Goal: Information Seeking & Learning: Learn about a topic

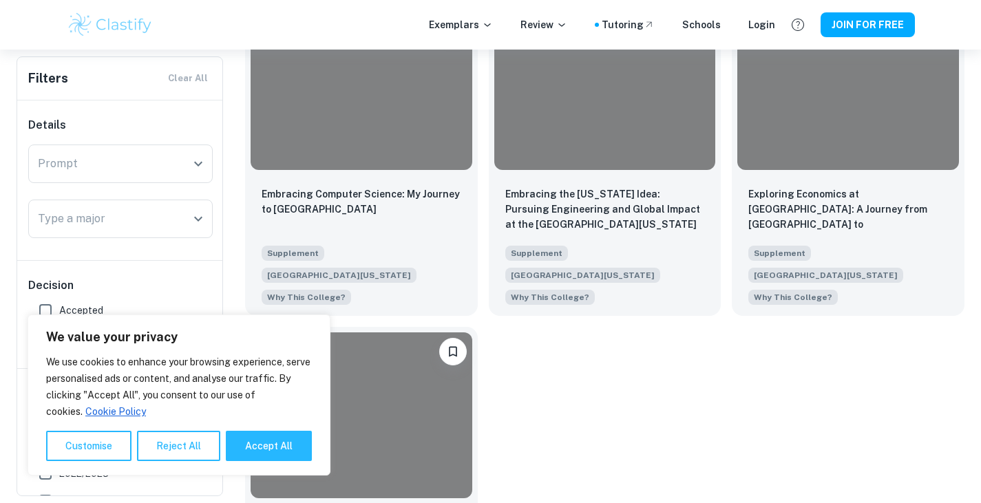
scroll to position [1684, 0]
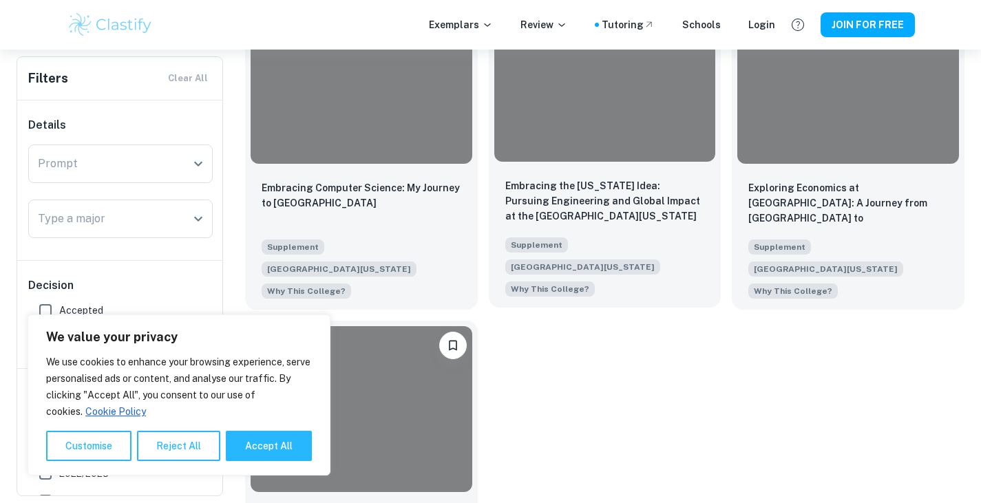
click at [586, 123] on div at bounding box center [605, 79] width 222 height 166
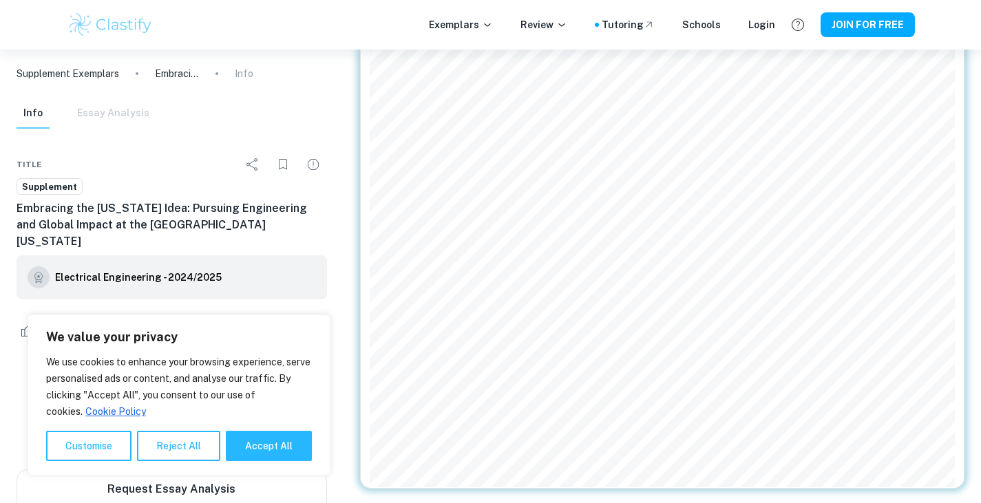
scroll to position [633, 0]
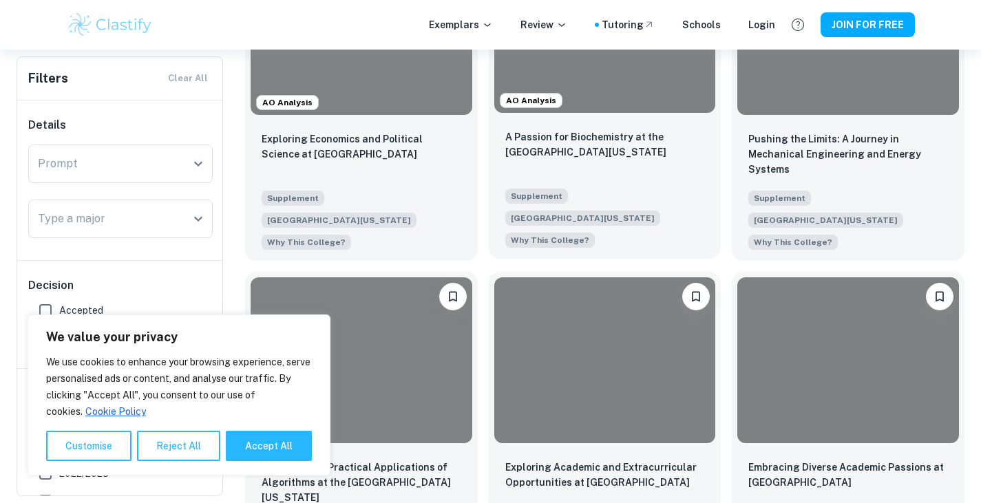
scroll to position [419, 0]
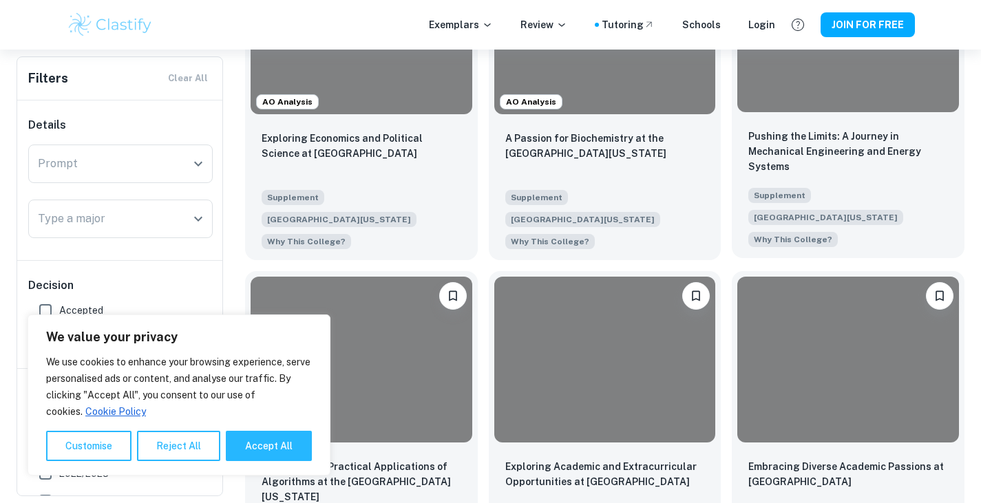
click at [839, 102] on div at bounding box center [848, 29] width 222 height 166
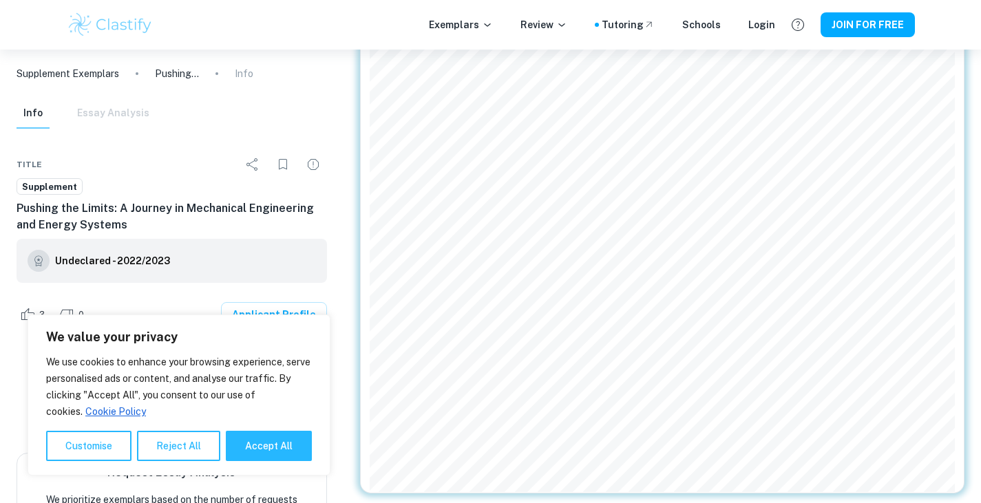
scroll to position [405, 0]
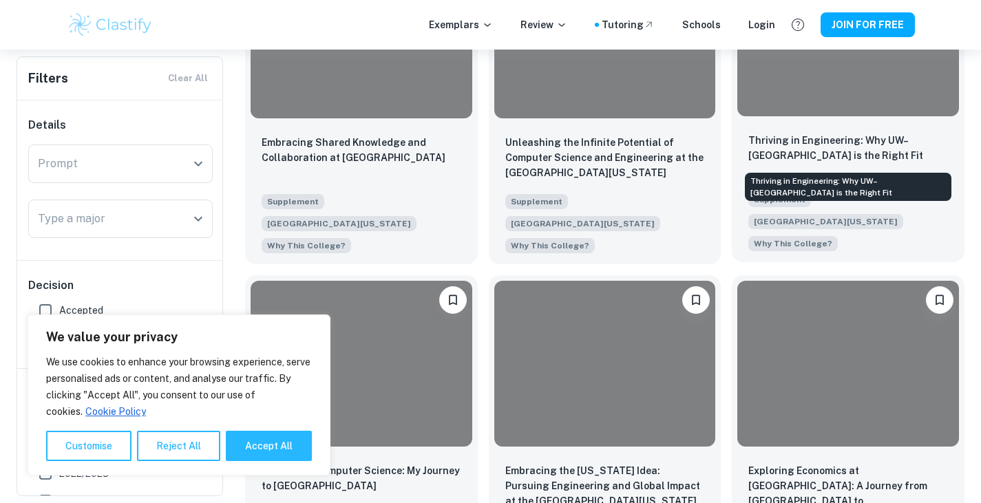
scroll to position [1405, 0]
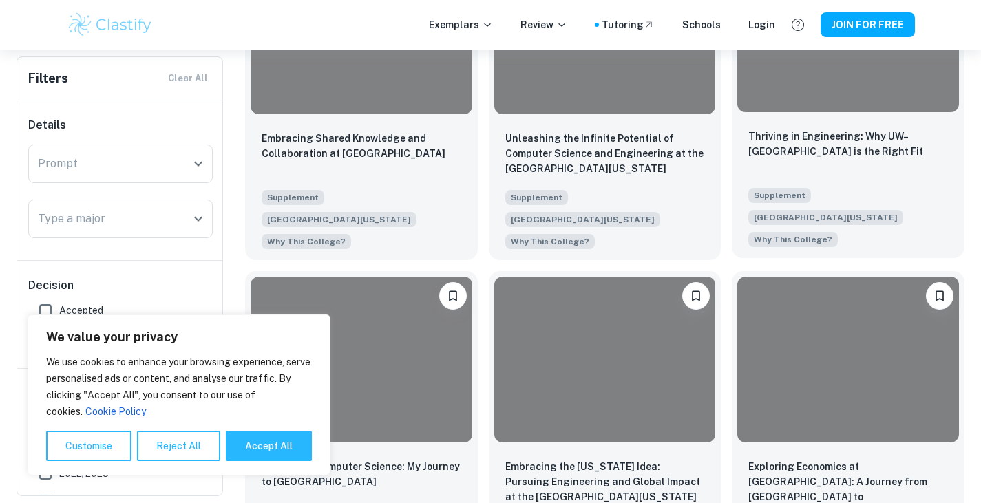
click at [820, 96] on div at bounding box center [848, 29] width 222 height 166
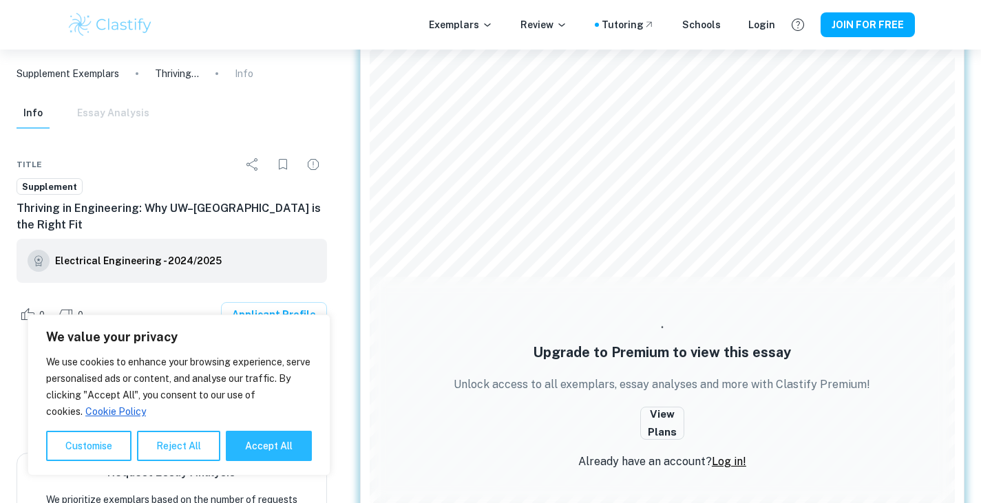
scroll to position [189, 0]
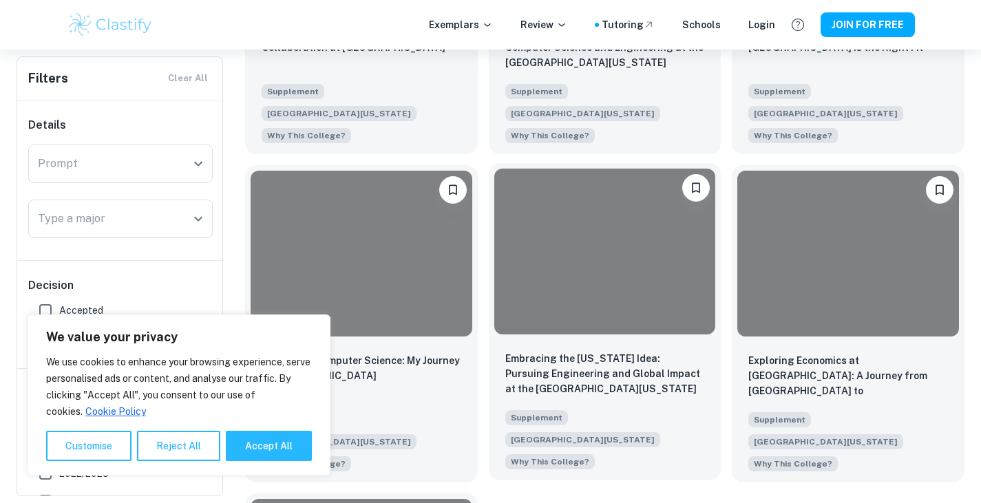
scroll to position [1512, 0]
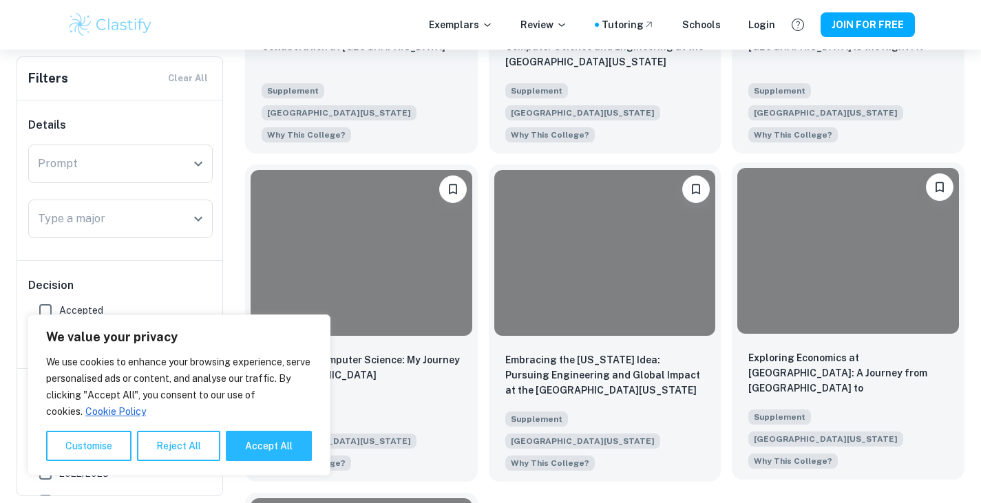
click at [795, 305] on div at bounding box center [848, 251] width 222 height 166
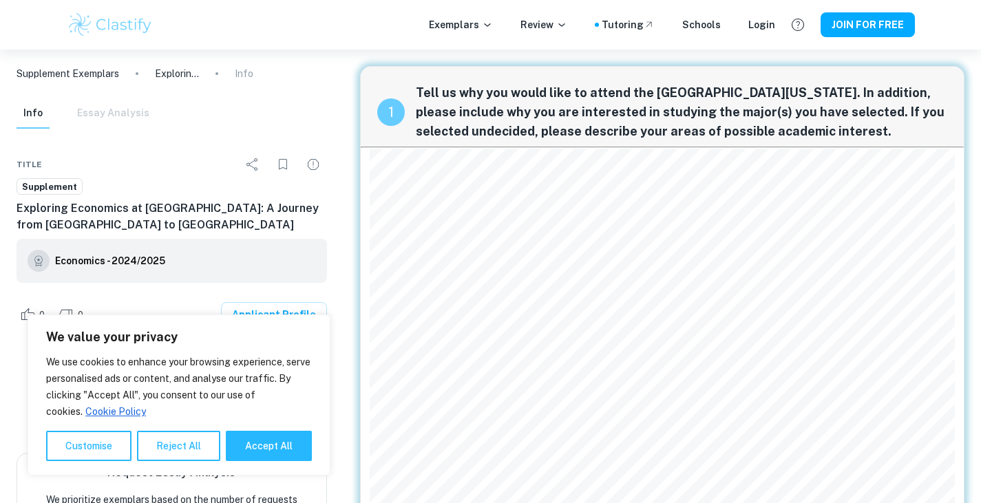
click at [85, 74] on p "Supplement Exemplars" at bounding box center [68, 73] width 103 height 15
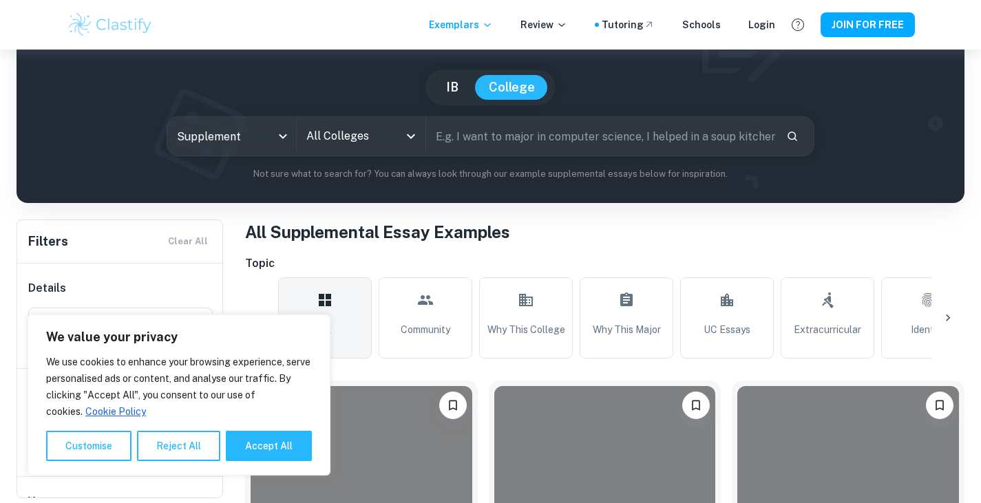
scroll to position [107, 0]
click at [505, 145] on input "text" at bounding box center [601, 135] width 350 height 39
click at [374, 144] on input "All Colleges" at bounding box center [351, 136] width 96 height 26
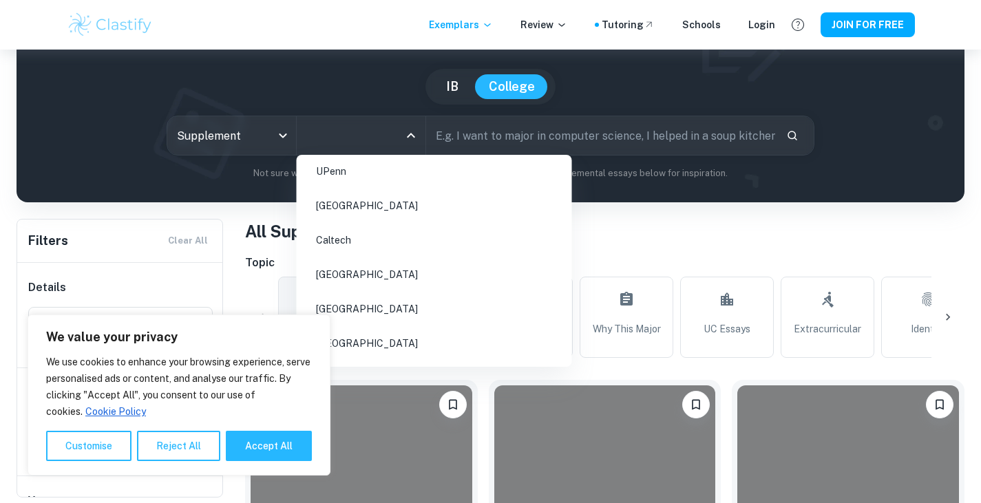
scroll to position [0, 0]
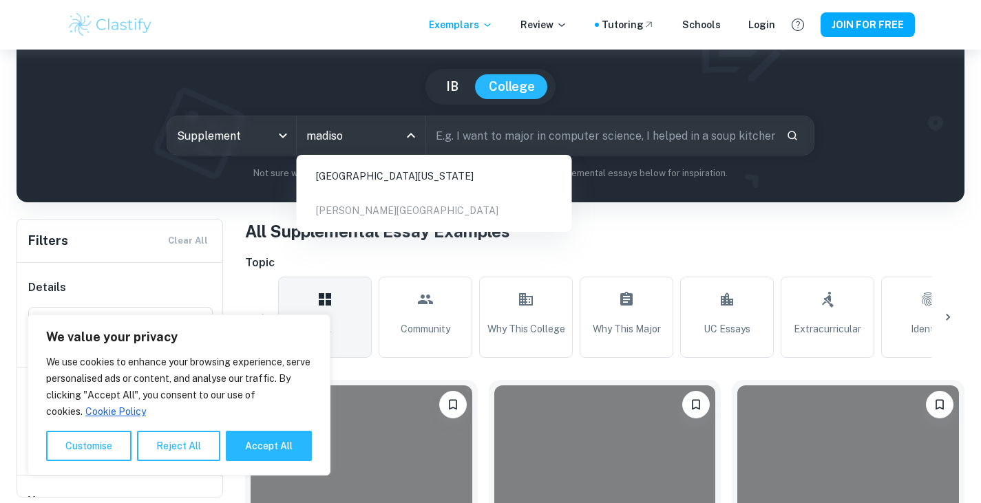
click at [400, 166] on li "[GEOGRAPHIC_DATA][US_STATE]" at bounding box center [434, 176] width 264 height 32
type input "madiso"
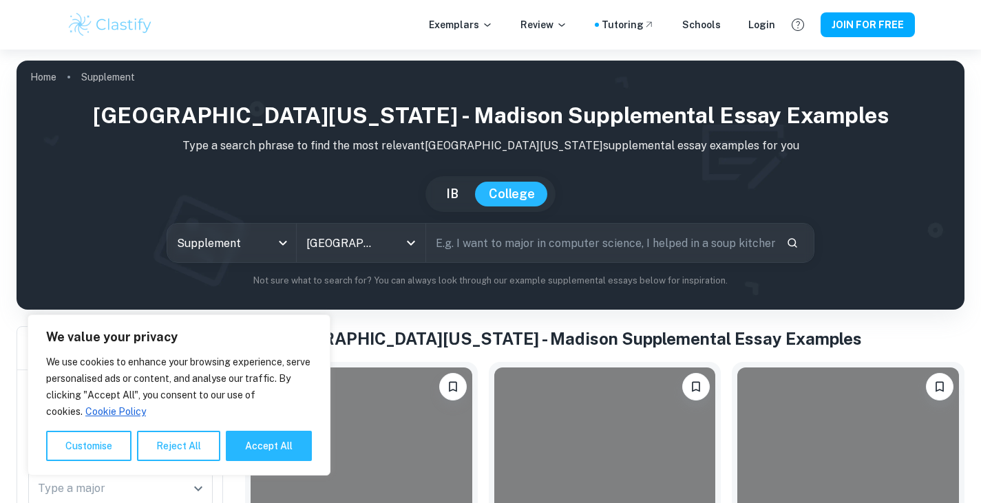
click at [481, 252] on input "text" at bounding box center [601, 243] width 350 height 39
type input "Mechanical Engineering"
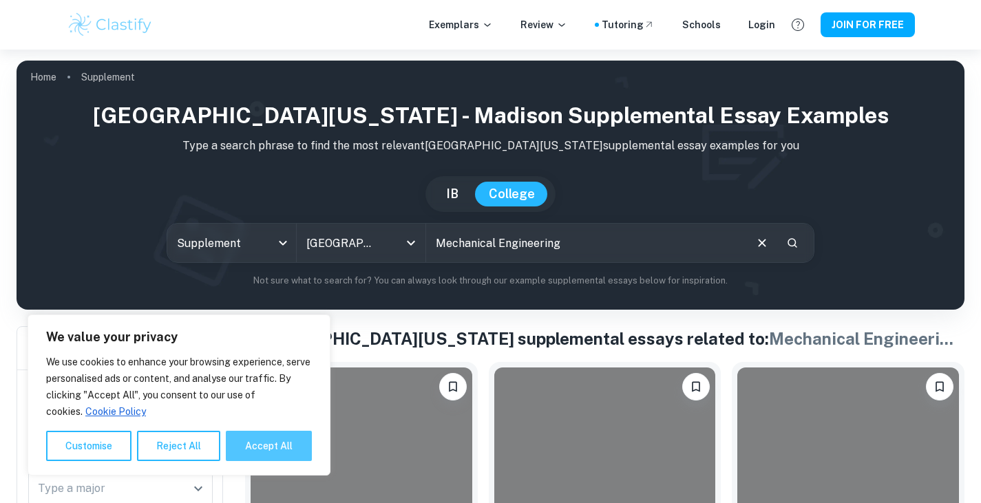
click at [251, 446] on button "Accept All" at bounding box center [269, 446] width 86 height 30
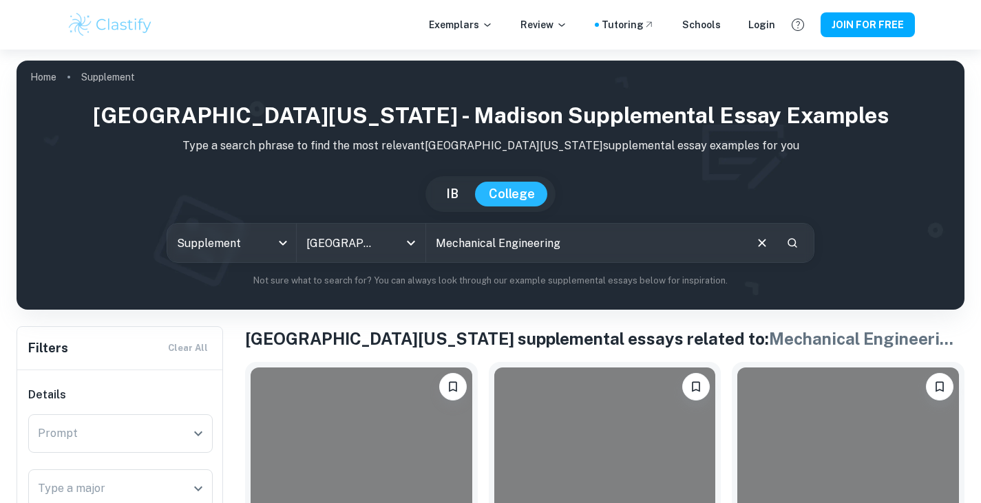
checkbox input "true"
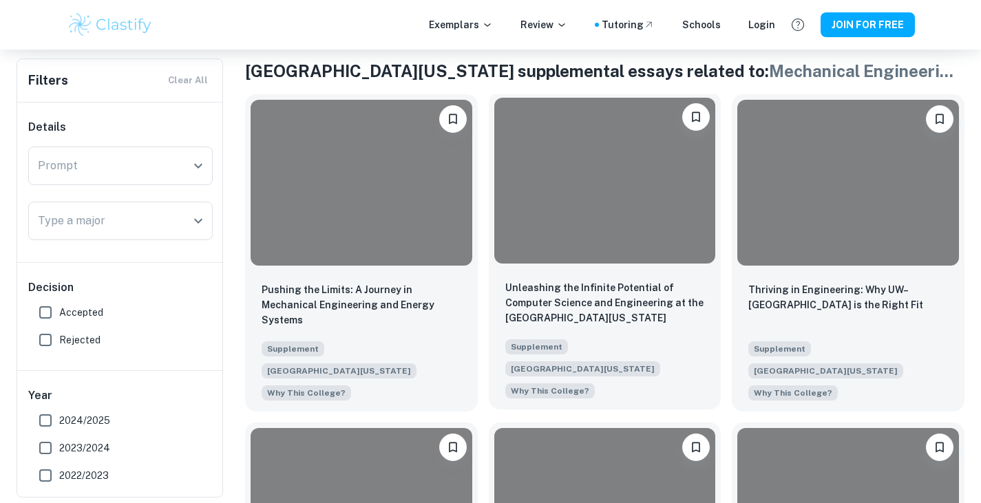
scroll to position [316, 0]
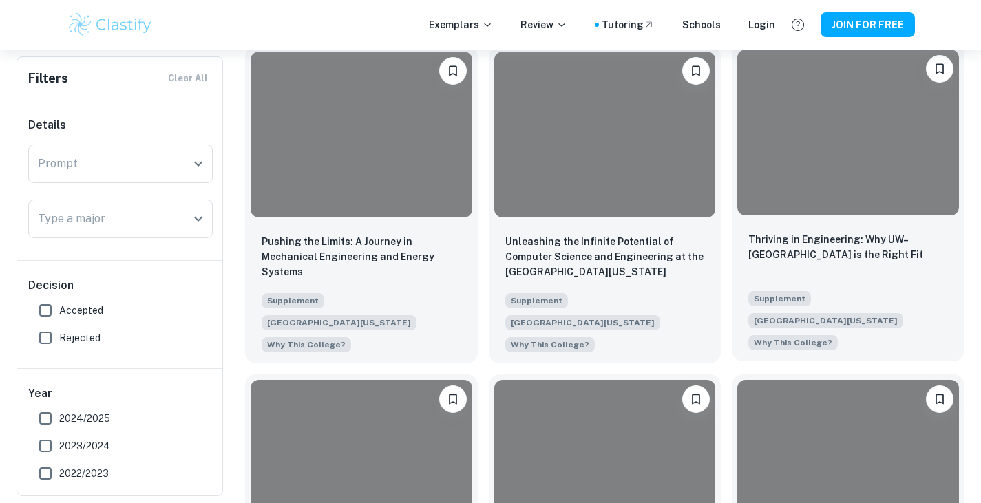
click at [798, 265] on div "Thriving in Engineering: Why UW–[GEOGRAPHIC_DATA] is the Right Fit" at bounding box center [848, 255] width 200 height 47
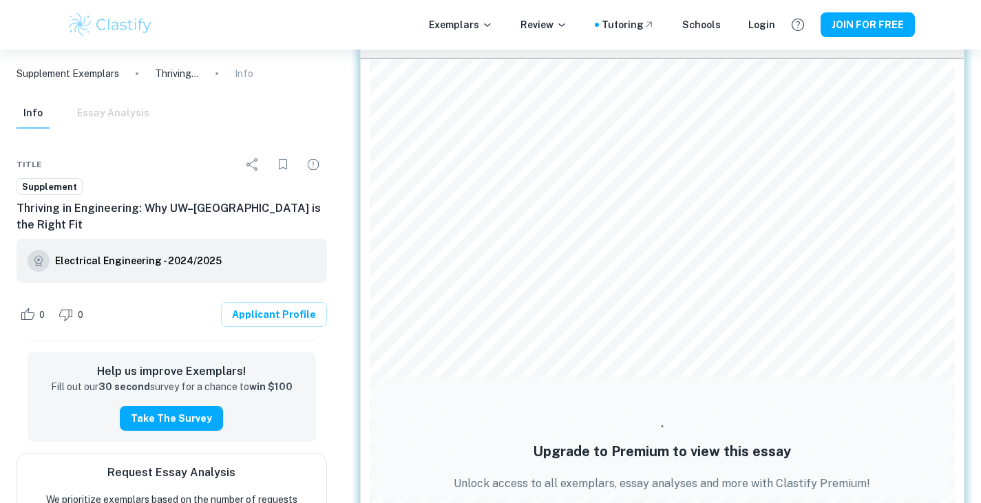
scroll to position [90, 0]
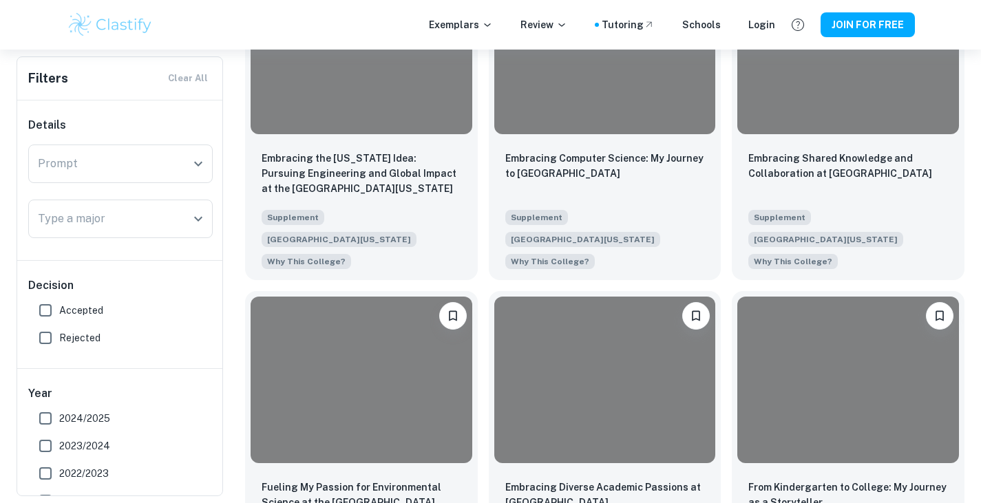
scroll to position [693, 0]
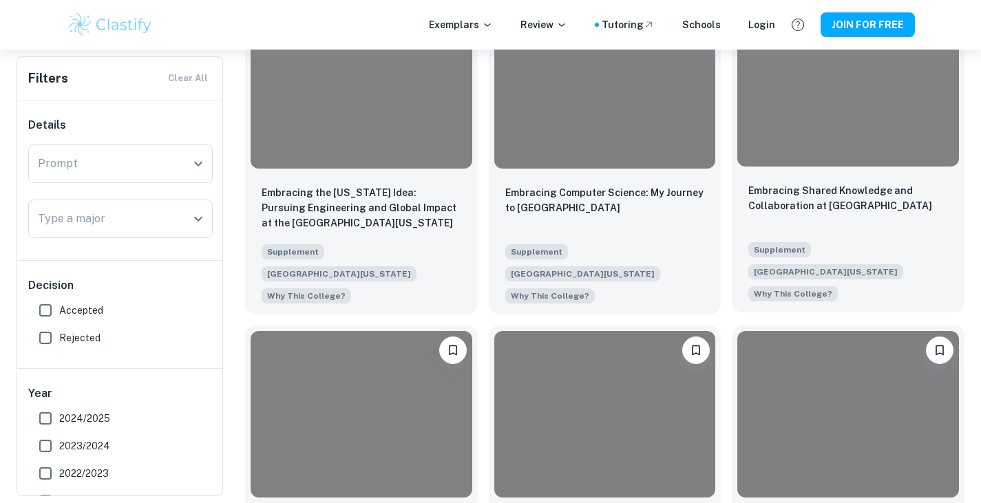
click at [757, 144] on div at bounding box center [848, 84] width 222 height 166
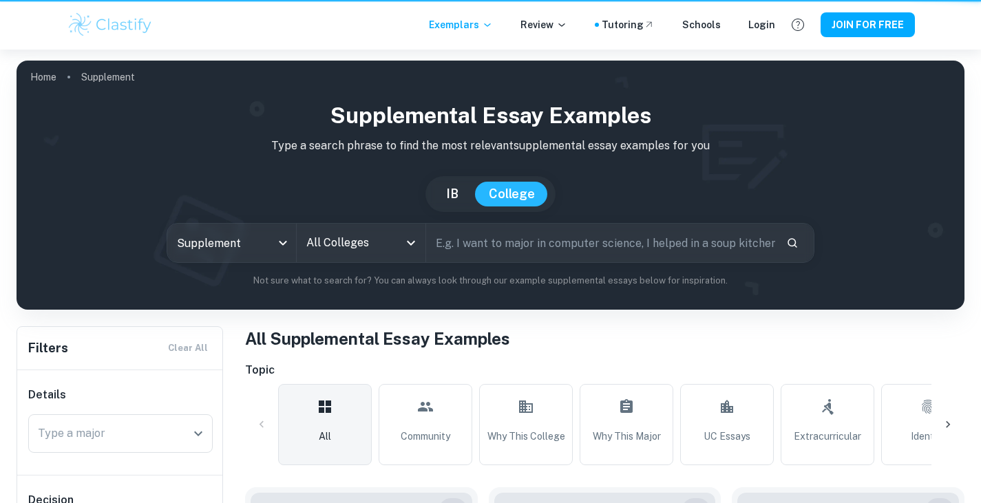
scroll to position [107, 0]
